Goal: Task Accomplishment & Management: Manage account settings

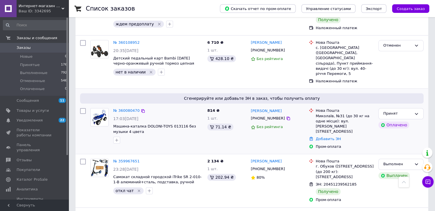
scroll to position [629, 0]
click at [429, 183] on icon at bounding box center [428, 182] width 6 height 6
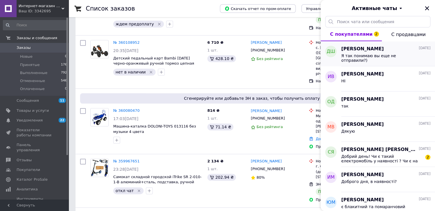
click at [372, 51] on span "Дарья Шиятая" at bounding box center [362, 49] width 43 height 7
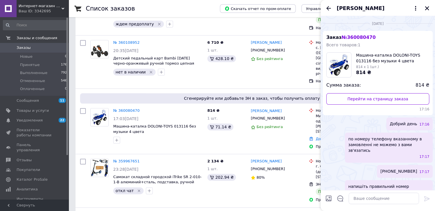
scroll to position [56, 0]
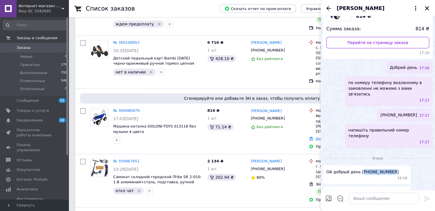
drag, startPoint x: 361, startPoint y: 160, endPoint x: 387, endPoint y: 160, distance: 25.4
click at [387, 165] on div "Ой добрый день +380982996966 16:58" at bounding box center [367, 174] width 88 height 19
copy span "380982996966"
click at [394, 27] on div "Сумма заказа: 814 ₴" at bounding box center [377, 29] width 103 height 7
drag, startPoint x: 393, startPoint y: 108, endPoint x: 420, endPoint y: 108, distance: 26.6
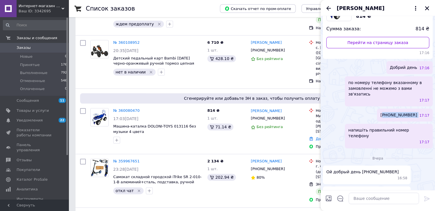
click at [420, 109] on div "+380982296966 17:17" at bounding box center [405, 115] width 56 height 13
copy span "380982296966"
click at [383, 26] on div "Сумма заказа: 814 ₴" at bounding box center [377, 29] width 103 height 7
drag, startPoint x: 361, startPoint y: 160, endPoint x: 385, endPoint y: 160, distance: 24.6
click at [385, 169] on span "Ой добрый день +380982996966" at bounding box center [362, 172] width 72 height 6
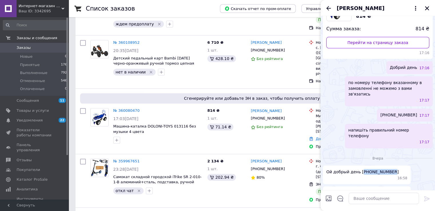
copy span "380982996966"
click at [182, 116] on div "17:03, 02.09.2025" at bounding box center [157, 119] width 89 height 6
click at [327, 7] on icon "Назад" at bounding box center [328, 8] width 5 height 4
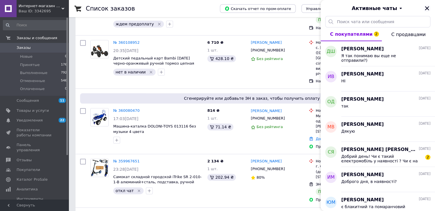
click at [428, 8] on icon "Закрыть" at bounding box center [426, 8] width 5 height 5
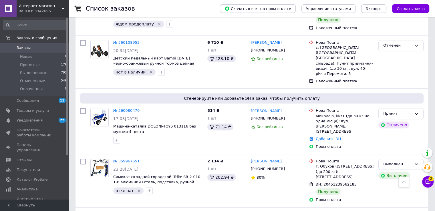
click at [135, 124] on span "Машина-каталка DOLONI-TOYS 013116 без музыки 4 цвета" at bounding box center [154, 129] width 83 height 10
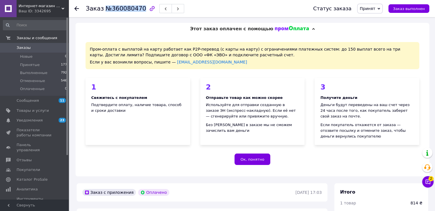
drag, startPoint x: 104, startPoint y: 8, endPoint x: 138, endPoint y: 8, distance: 34.0
click at [138, 8] on span "№360080470" at bounding box center [125, 8] width 41 height 7
copy span "№360080470"
click at [77, 8] on use at bounding box center [76, 8] width 5 height 5
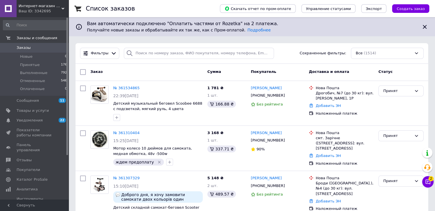
click at [53, 6] on span "Интернет-магазин "Маленький Гонщик"" at bounding box center [40, 5] width 43 height 5
